Goal: Task Accomplishment & Management: Manage account settings

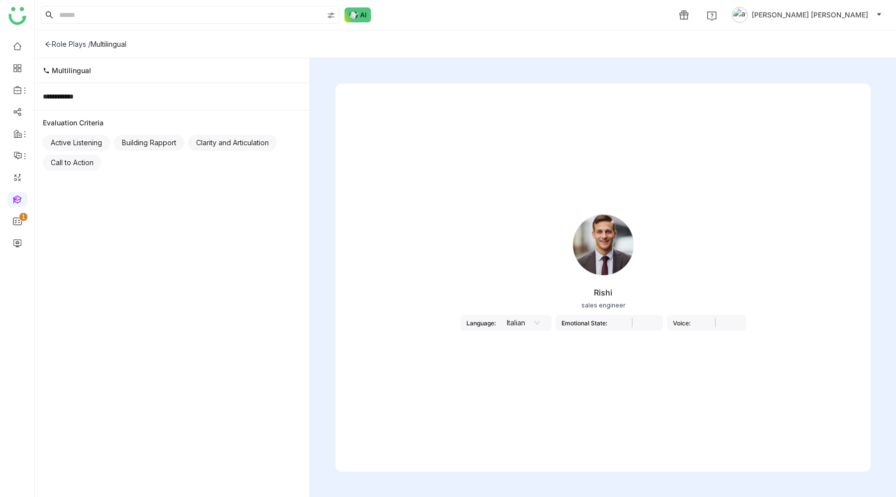
click at [793, 14] on span "Bhupendra Singh Bhandari" at bounding box center [810, 14] width 116 height 11
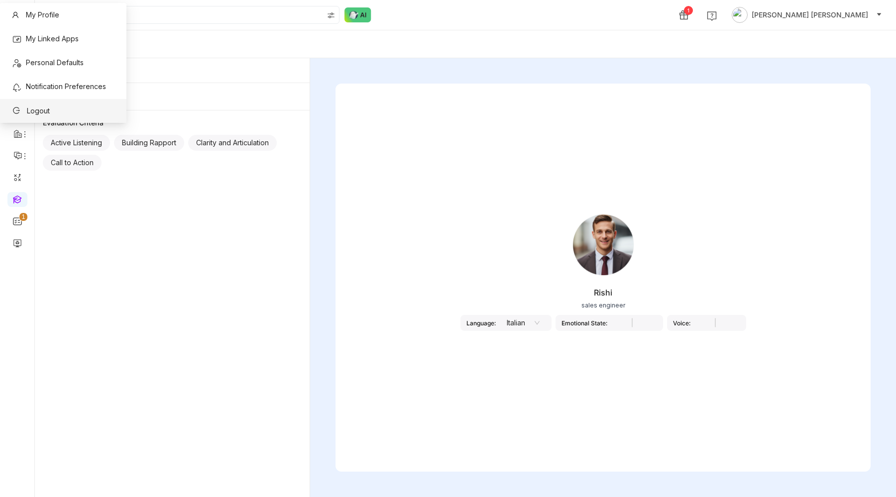
click at [74, 109] on li "Logout" at bounding box center [63, 111] width 126 height 24
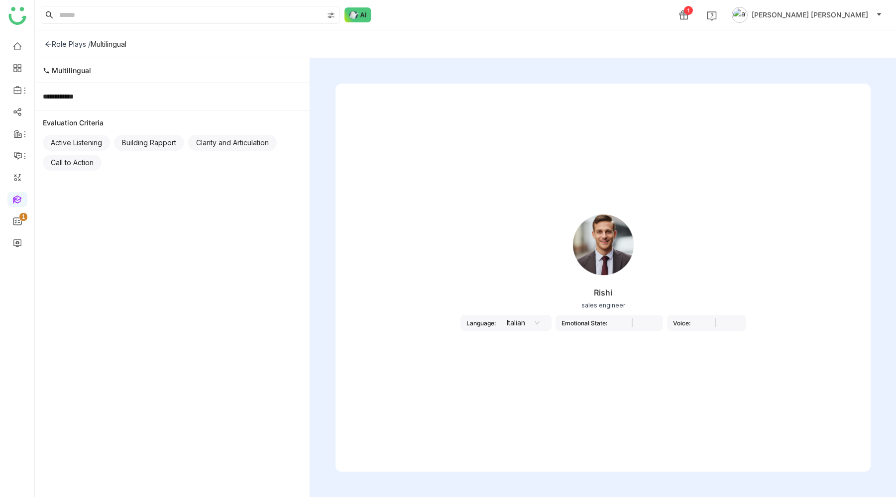
click at [808, 21] on button "Bhupendra Singh Bhandari" at bounding box center [807, 15] width 154 height 16
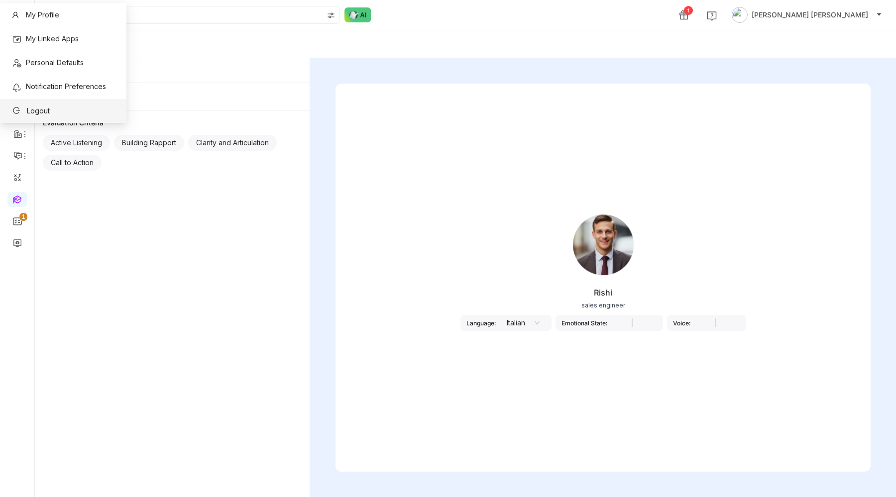
click at [71, 113] on li "Logout" at bounding box center [63, 111] width 126 height 24
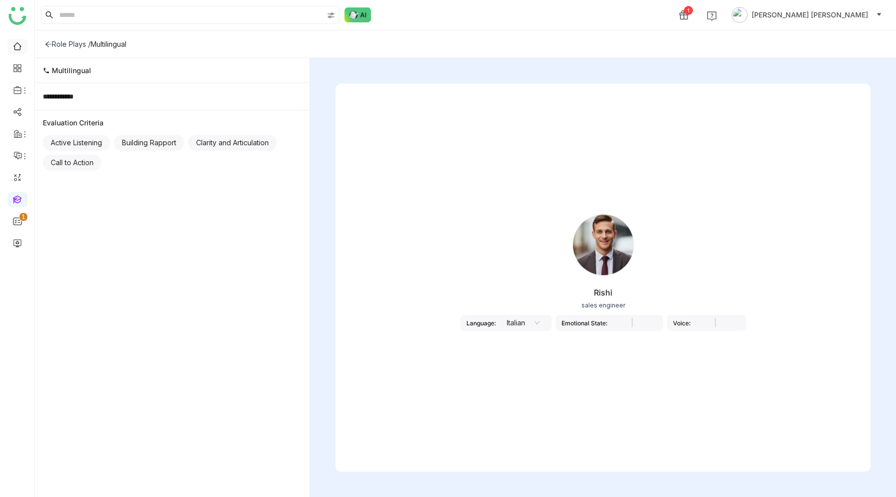
click at [17, 46] on link at bounding box center [17, 45] width 9 height 8
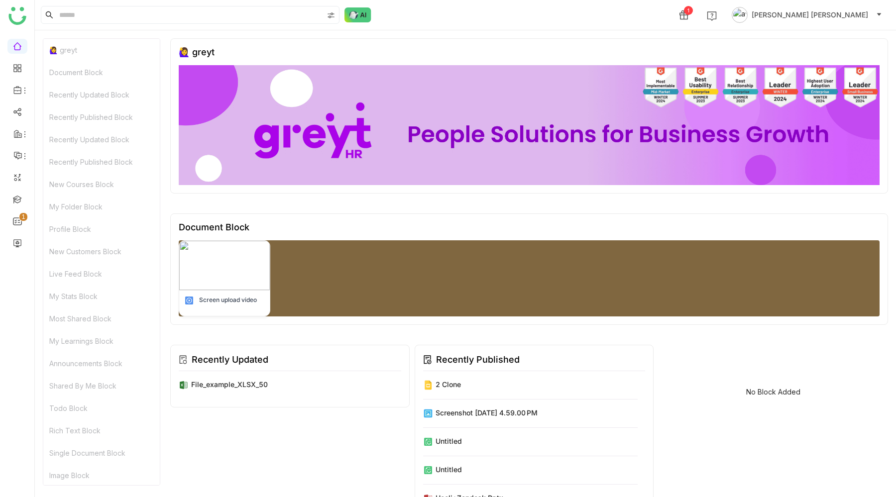
click at [792, 12] on span "Bhupendra Singh Bhandari" at bounding box center [810, 14] width 116 height 11
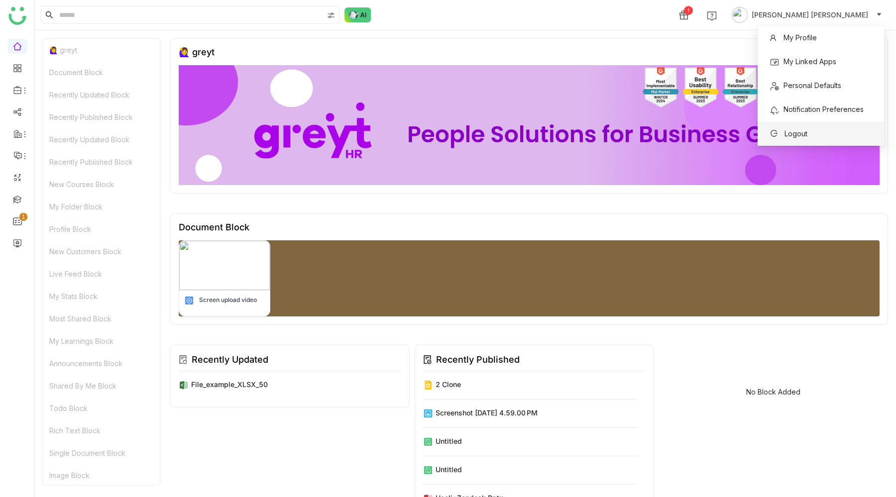
click at [785, 131] on span "Logout" at bounding box center [796, 133] width 23 height 8
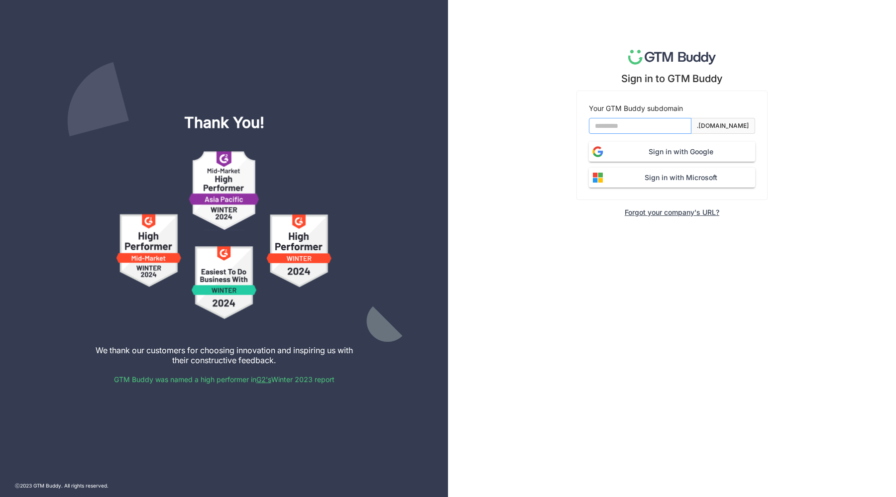
click at [628, 126] on input at bounding box center [640, 126] width 103 height 16
type input "*******"
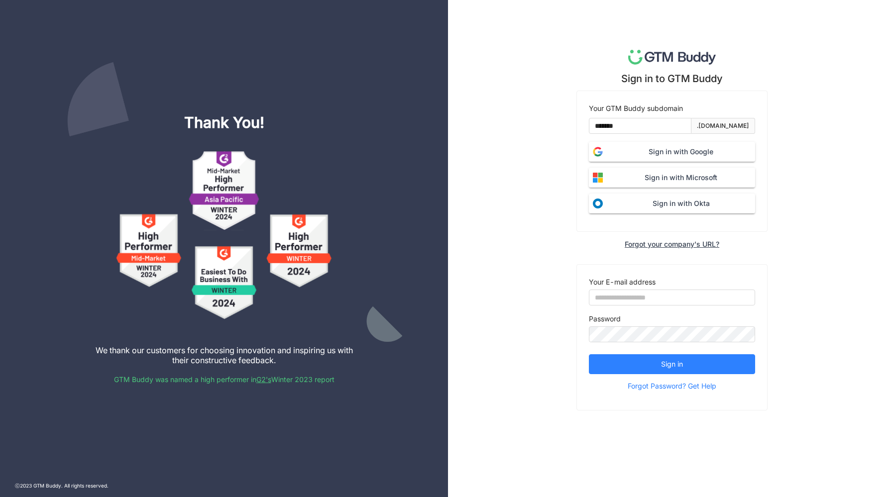
click at [666, 154] on span "Sign in with Google" at bounding box center [681, 151] width 148 height 11
